Goal: Navigation & Orientation: Go to known website

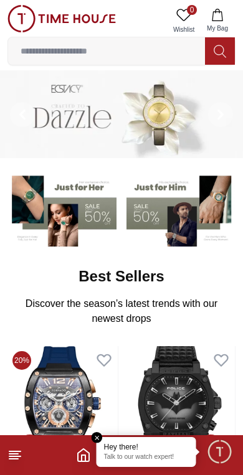
click at [100, 433] on em "Close tooltip" at bounding box center [97, 437] width 11 height 11
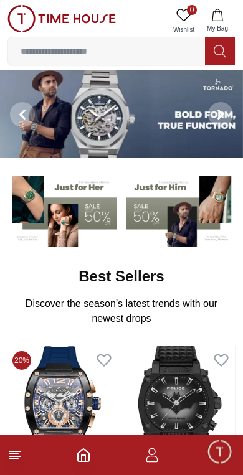
click at [151, 451] on icon "button" at bounding box center [151, 455] width 15 height 15
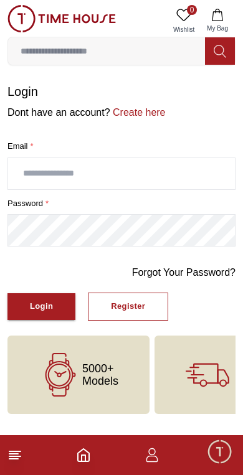
click at [15, 458] on icon at bounding box center [14, 455] width 15 height 15
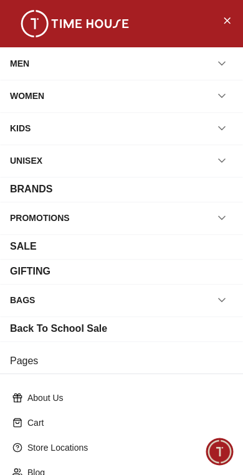
click at [235, 24] on button "Close Menu" at bounding box center [227, 20] width 20 height 20
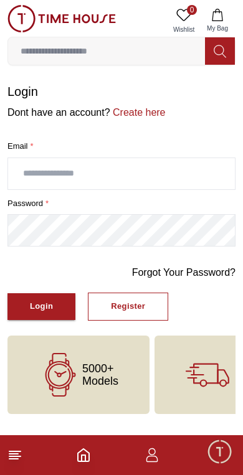
click at [82, 460] on polyline "Home" at bounding box center [84, 458] width 4 height 6
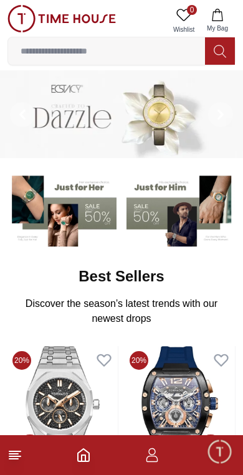
click at [146, 452] on icon "button" at bounding box center [151, 455] width 15 height 15
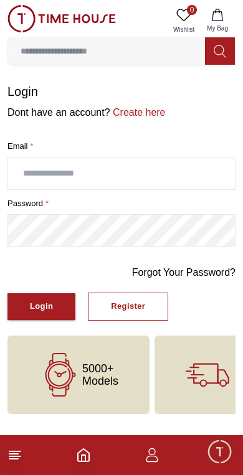
click at [210, 462] on span "Minimize live chat window" at bounding box center [219, 451] width 36 height 36
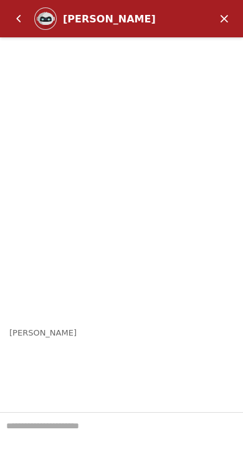
click at [232, 19] on em "Minimize" at bounding box center [224, 18] width 25 height 25
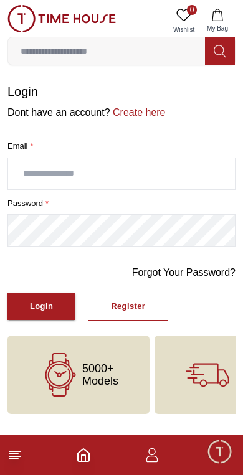
click at [154, 452] on icon "button" at bounding box center [151, 455] width 15 height 15
click at [152, 461] on icon "button" at bounding box center [151, 455] width 15 height 15
click at [85, 458] on polyline "Home" at bounding box center [84, 458] width 4 height 6
